Goal: Task Accomplishment & Management: Complete application form

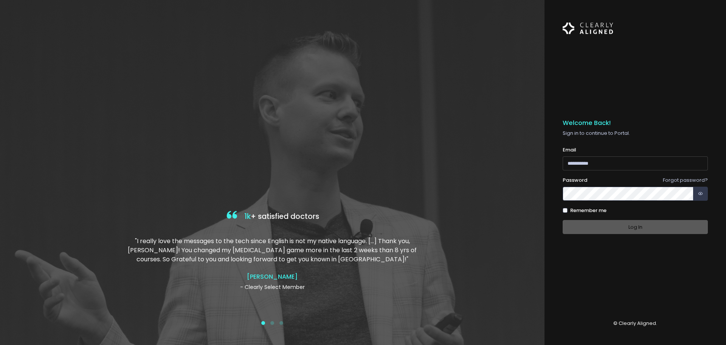
type input "**********"
click at [634, 225] on div "Log In" at bounding box center [635, 227] width 145 height 14
click at [641, 227] on button "Log In" at bounding box center [635, 227] width 145 height 14
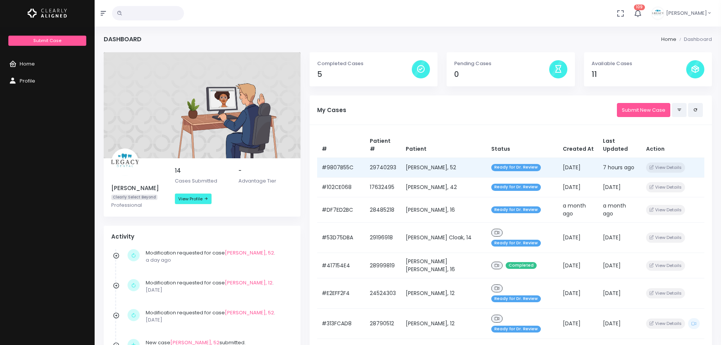
click at [440, 162] on td "[PERSON_NAME], 52" at bounding box center [443, 167] width 85 height 20
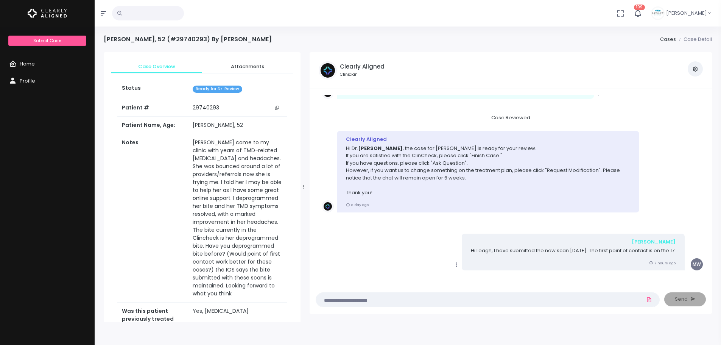
scroll to position [61, 0]
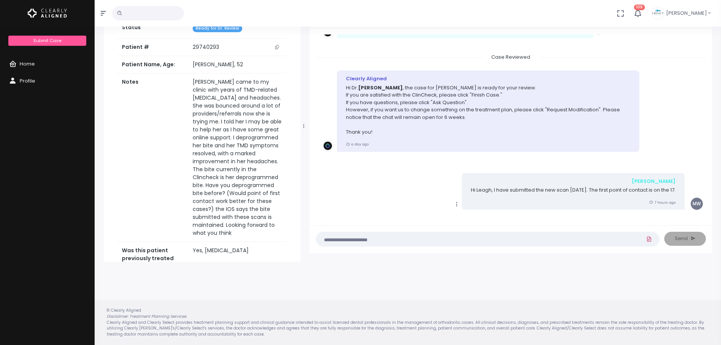
click at [650, 239] on icon at bounding box center [649, 239] width 6 height 9
click input "file" at bounding box center [0, 0] width 0 height 0
click at [648, 239] on icon at bounding box center [649, 239] width 6 height 9
click input "file" at bounding box center [0, 0] width 0 height 0
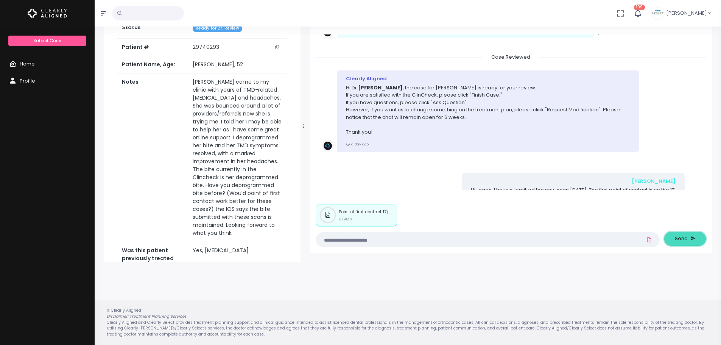
click at [698, 240] on button "Send" at bounding box center [685, 239] width 42 height 14
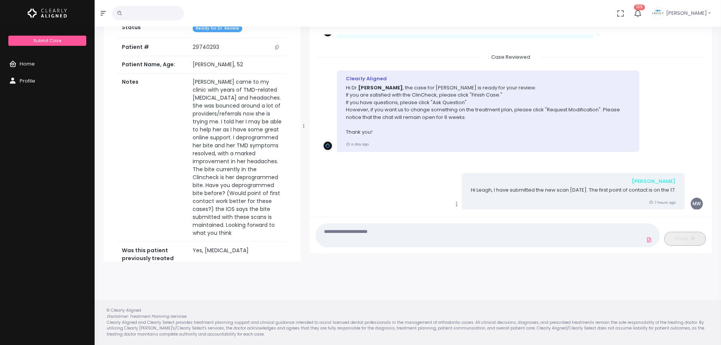
scroll to position [811, 0]
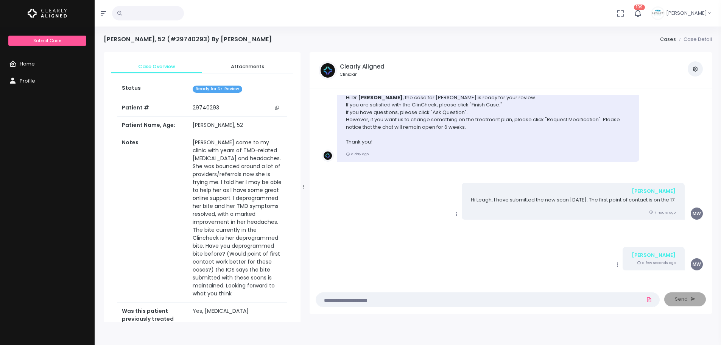
scroll to position [61, 0]
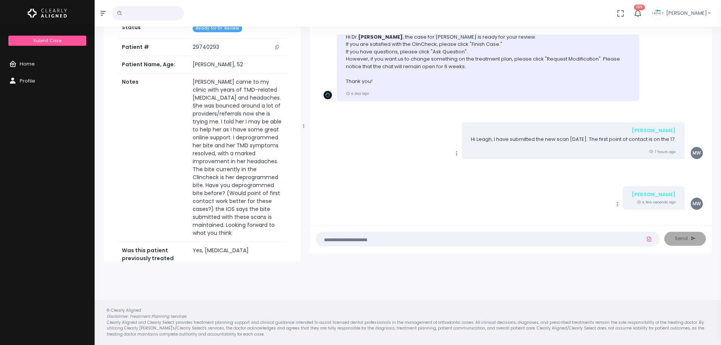
click at [620, 200] on icon "scrollable content" at bounding box center [617, 203] width 7 height 7
click at [621, 200] on icon "scrollable content" at bounding box center [617, 203] width 7 height 7
click at [648, 171] on link "Edit" at bounding box center [643, 177] width 60 height 12
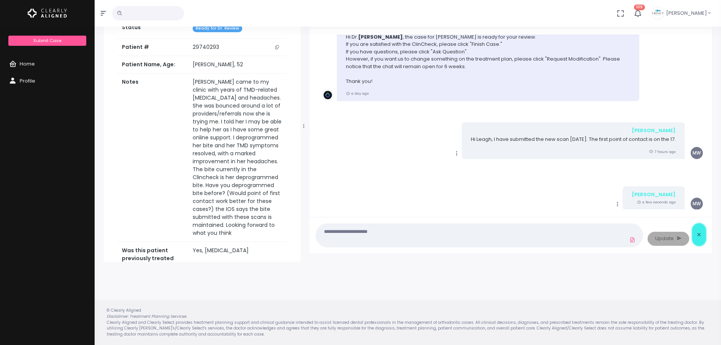
click at [696, 230] on button "submit" at bounding box center [699, 234] width 14 height 22
click at [649, 241] on icon at bounding box center [649, 239] width 6 height 9
click input "file" at bounding box center [0, 0] width 0 height 0
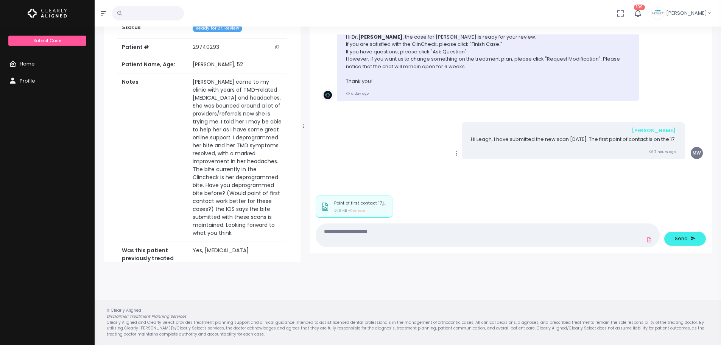
scroll to position [890, 0]
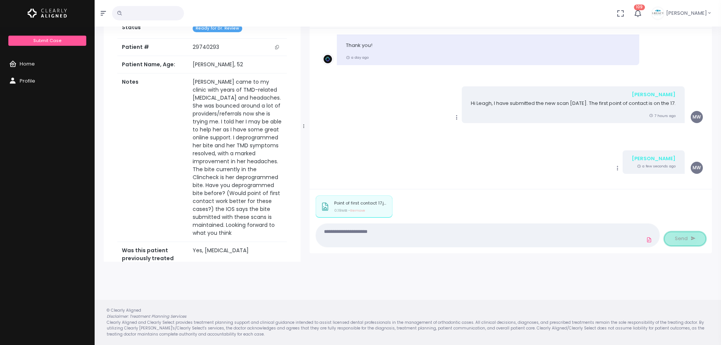
click at [687, 235] on button "Send" at bounding box center [685, 239] width 42 height 14
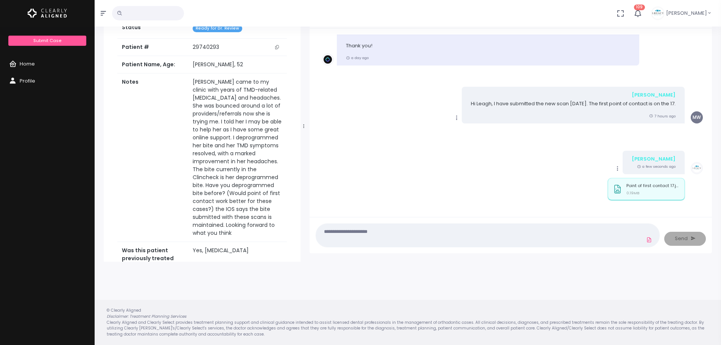
click at [644, 183] on p "Point of first contact 17.jpg" at bounding box center [652, 185] width 53 height 5
